Goal: Task Accomplishment & Management: Manage account settings

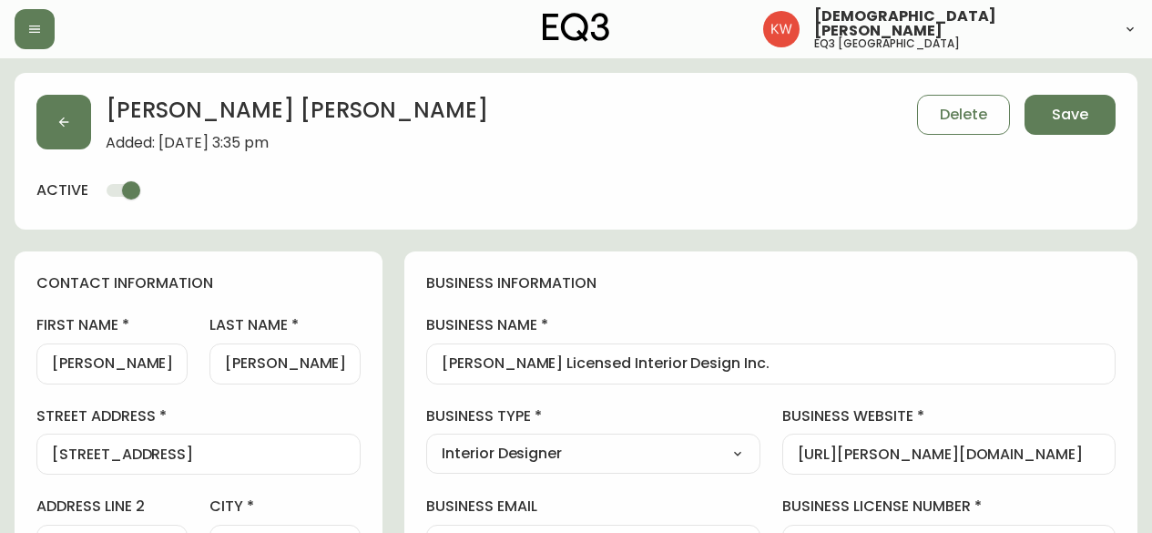
select select "AB"
select select "CA"
select select "CA_EN"
select select "Social Media"
select select "Interior Designer"
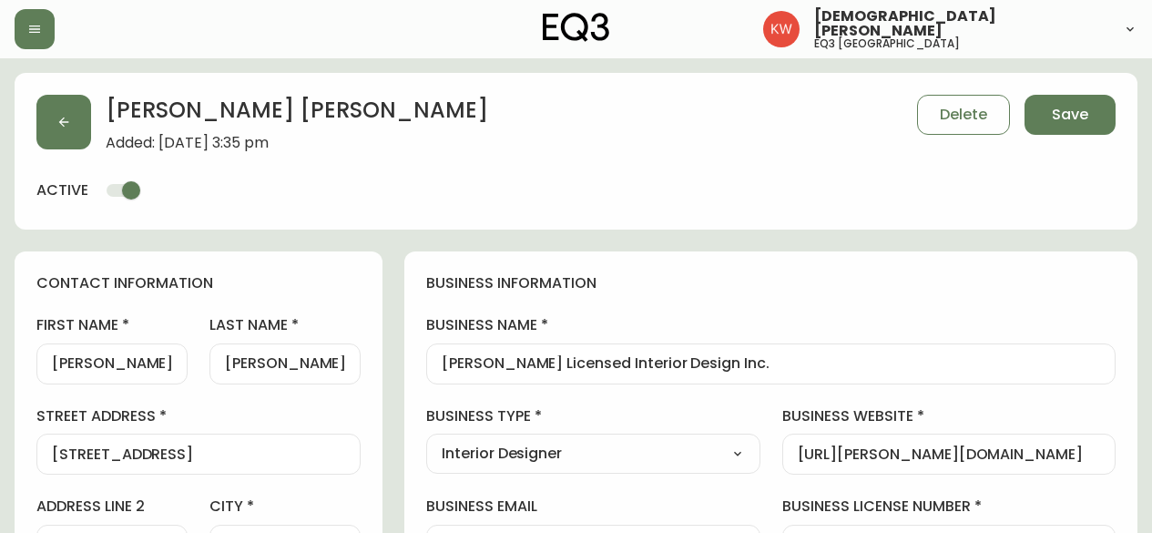
select select "cjw10z96m00006gs08l3o91tv"
select select "false"
click at [58, 121] on icon "button" at bounding box center [63, 122] width 15 height 15
click at [1082, 110] on span "Save" at bounding box center [1070, 115] width 36 height 20
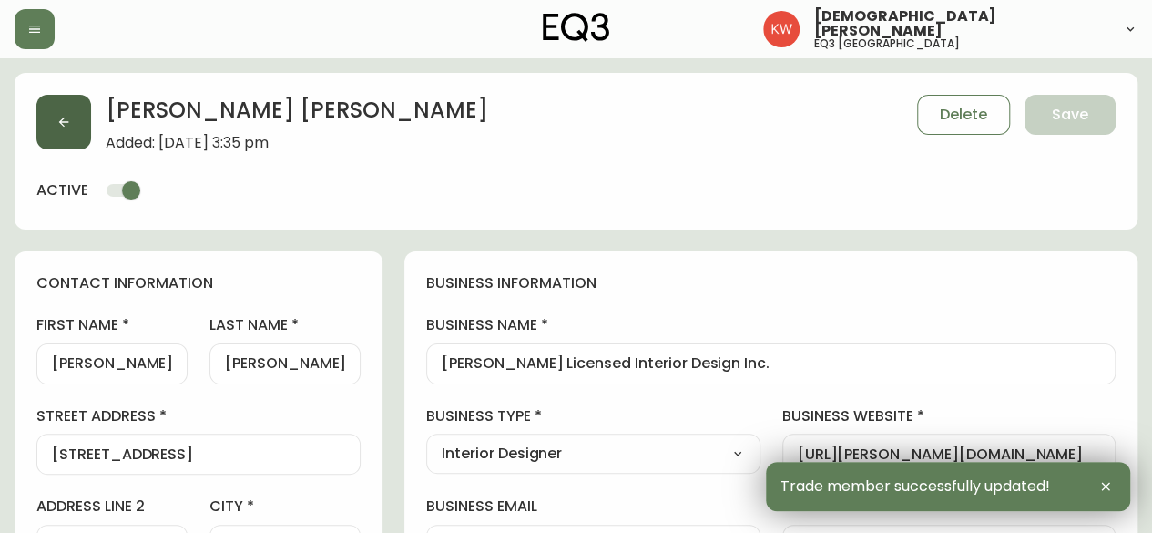
click at [76, 115] on button "button" at bounding box center [63, 122] width 55 height 55
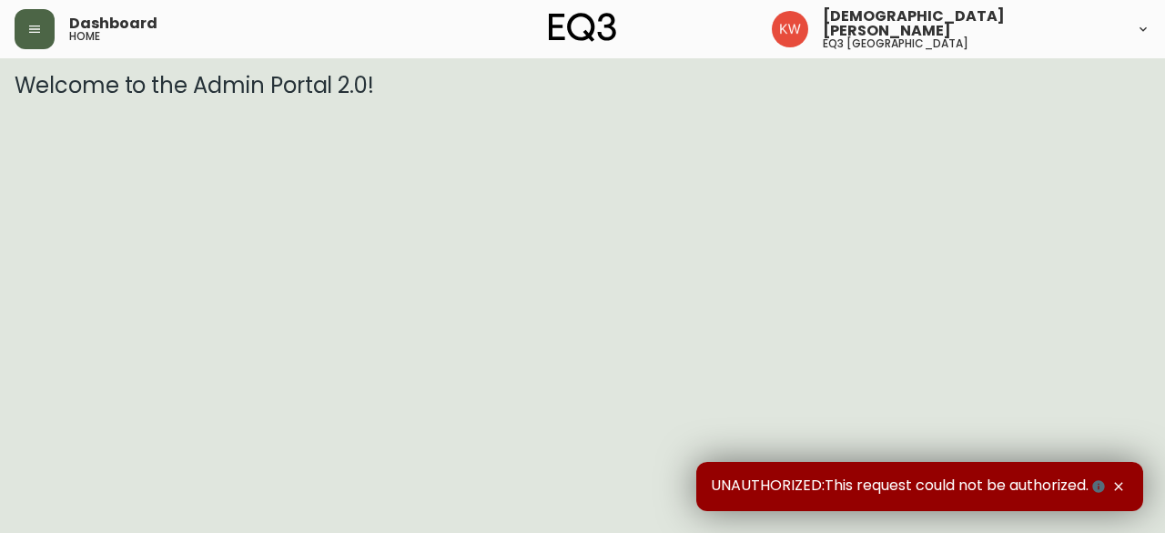
click at [42, 28] on button "button" at bounding box center [35, 29] width 40 height 40
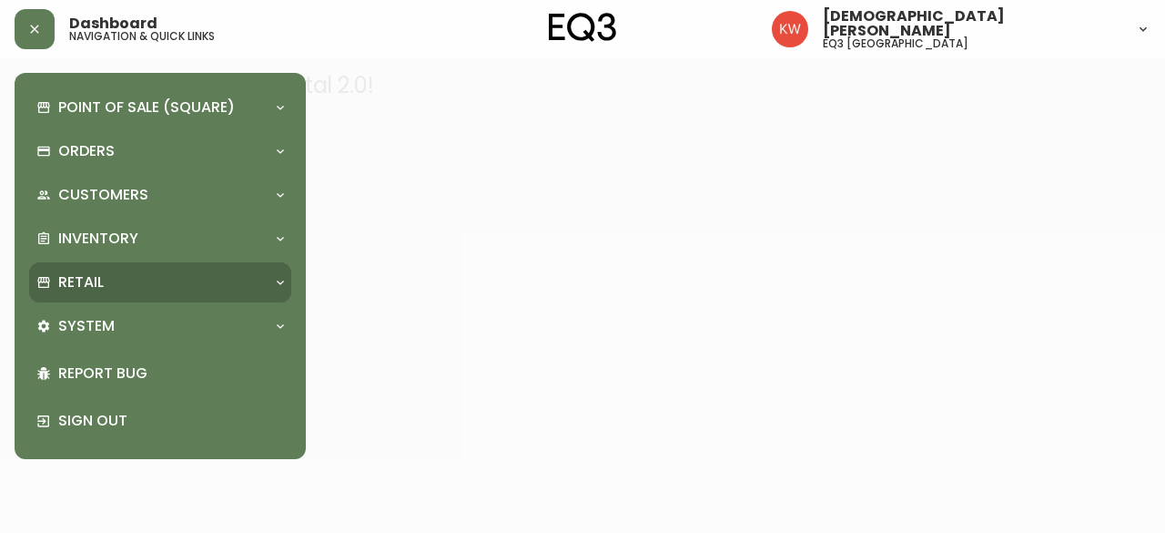
click at [239, 278] on div "Retail" at bounding box center [150, 282] width 229 height 20
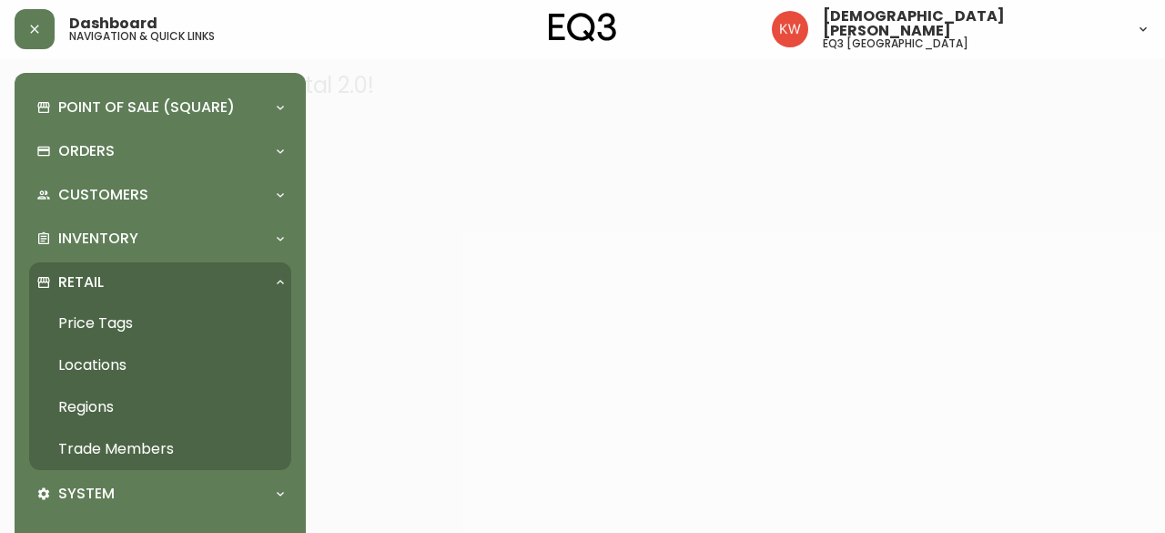
click at [148, 451] on link "Trade Members" at bounding box center [160, 449] width 262 height 42
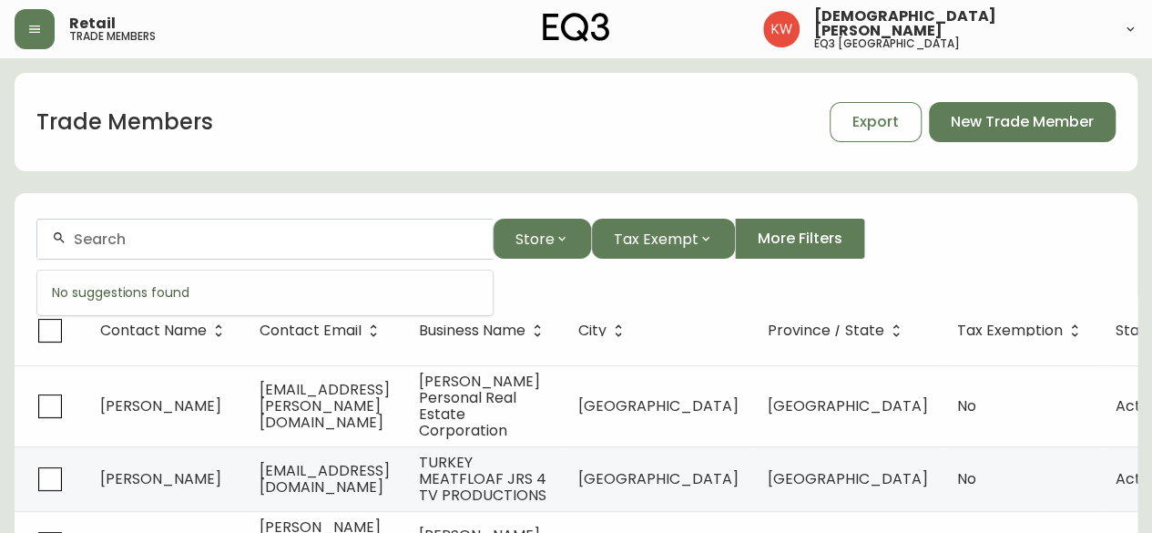
click at [251, 247] on input "text" at bounding box center [276, 238] width 404 height 17
paste input "c"
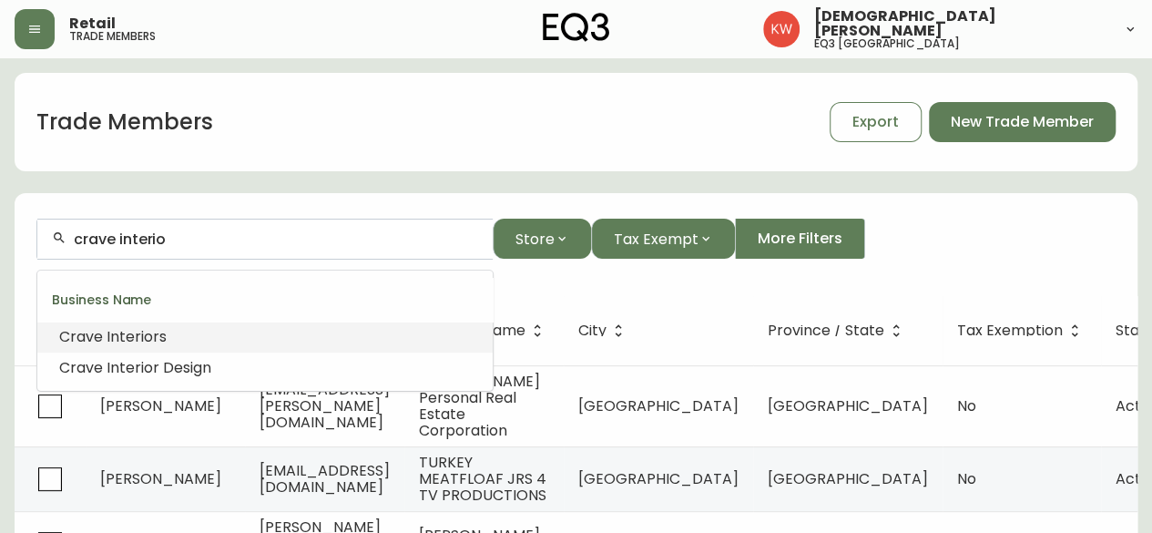
click at [155, 330] on span "rs" at bounding box center [160, 336] width 14 height 21
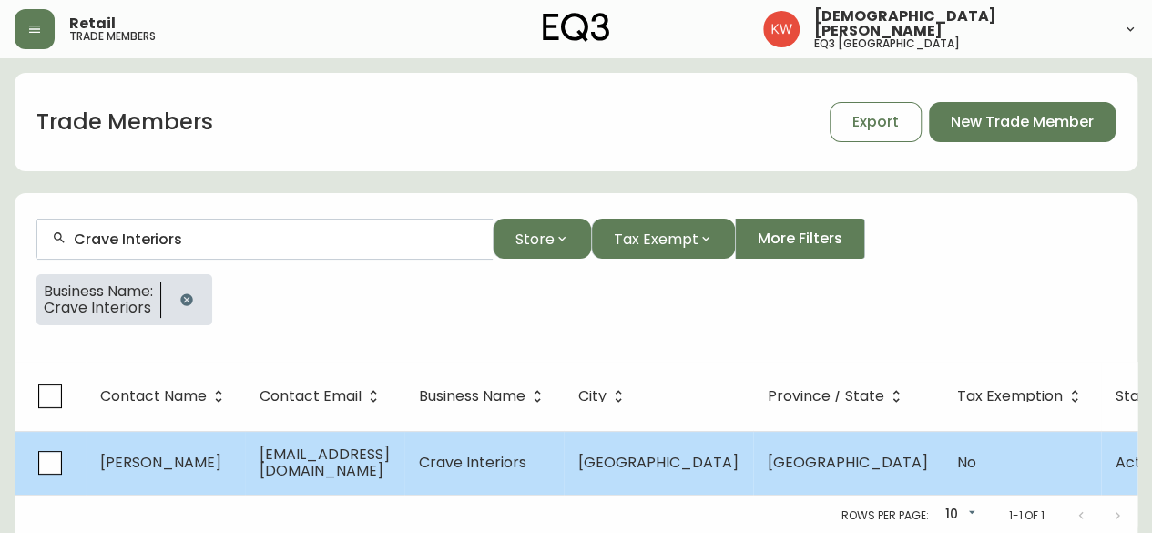
type input "Crave Interiors"
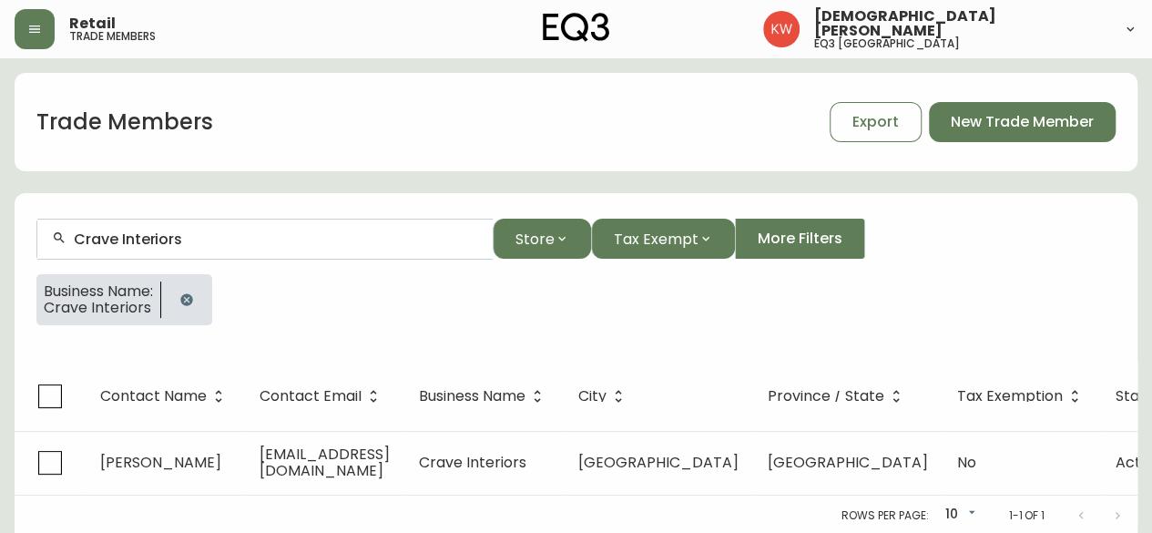
click at [260, 467] on span "[EMAIL_ADDRESS][DOMAIN_NAME]" at bounding box center [324, 461] width 130 height 37
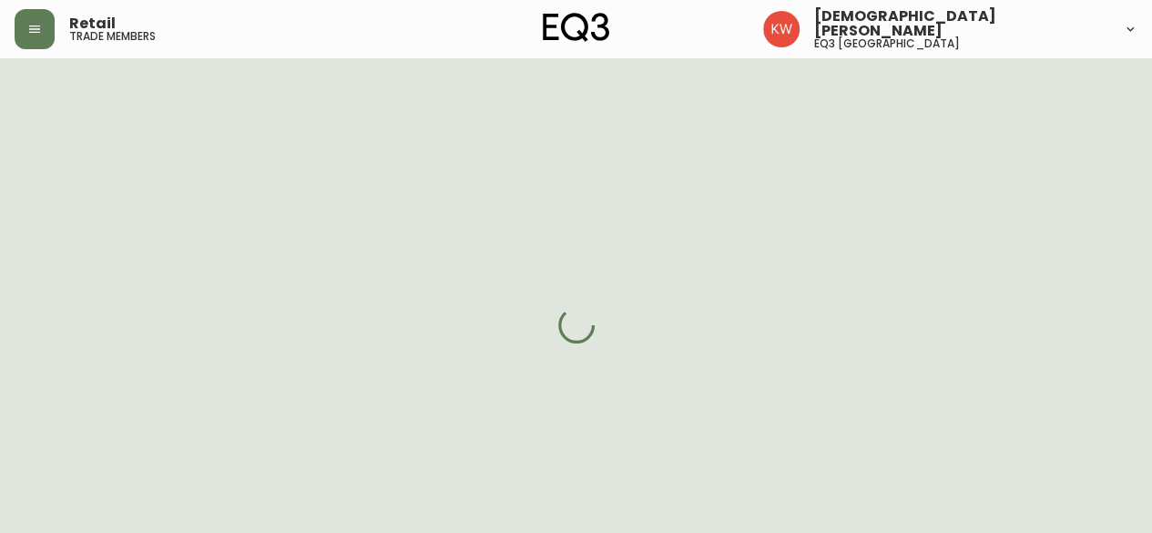
select select "AB"
select select "CA"
select select "CA_EN"
select select "Other"
select select "Interior Designer"
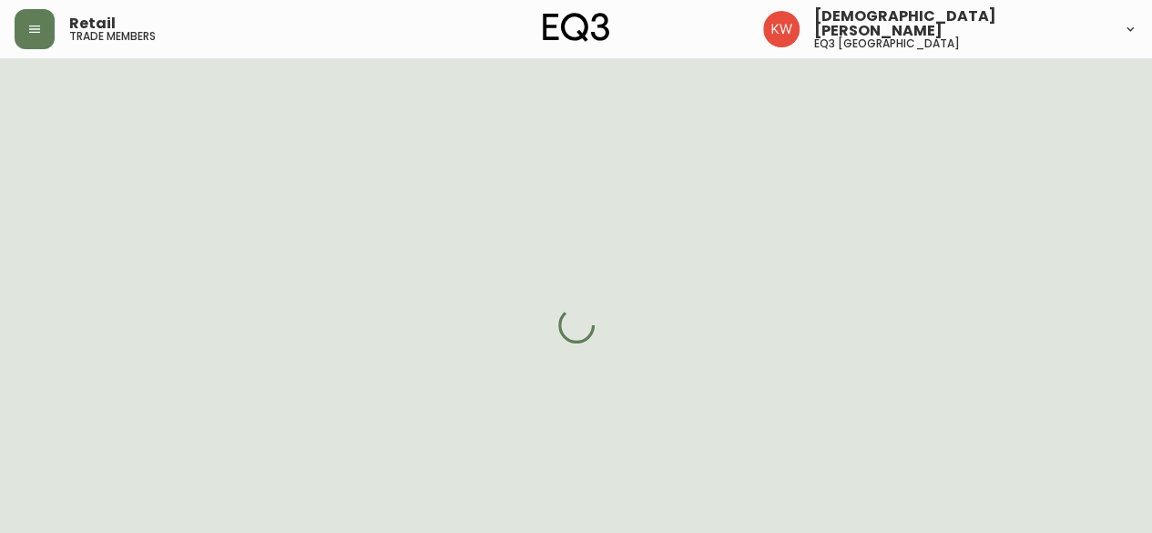
select select "cjw10z96m00006gs08l3o91tv"
select select "false"
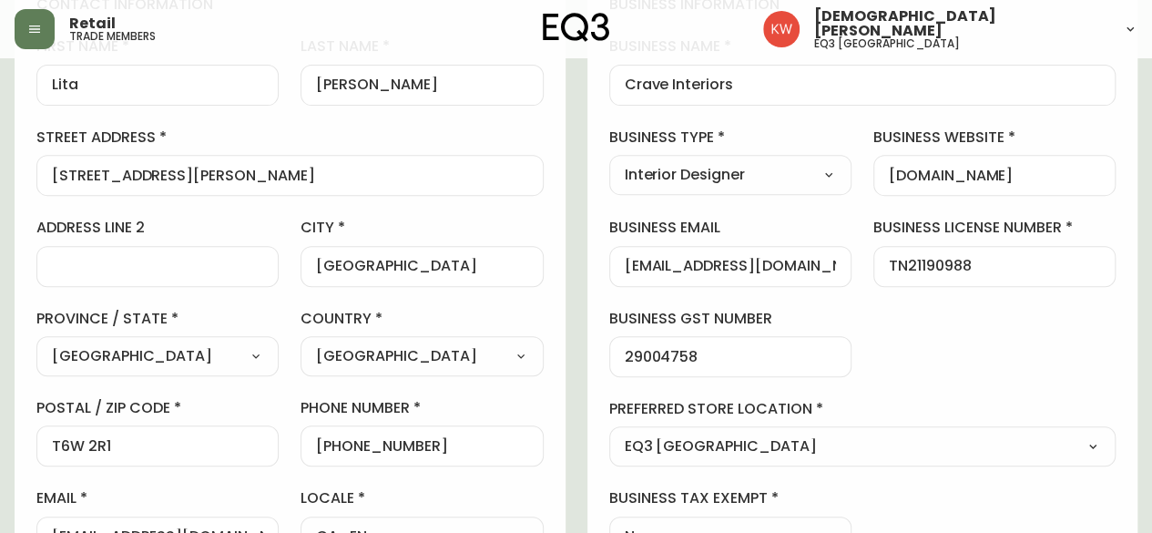
scroll to position [364, 0]
